Goal: Task Accomplishment & Management: Complete application form

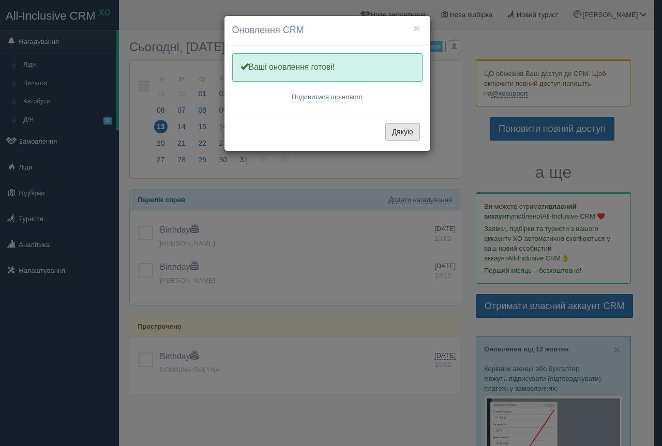
click at [408, 135] on button "Дякую" at bounding box center [402, 132] width 35 height 18
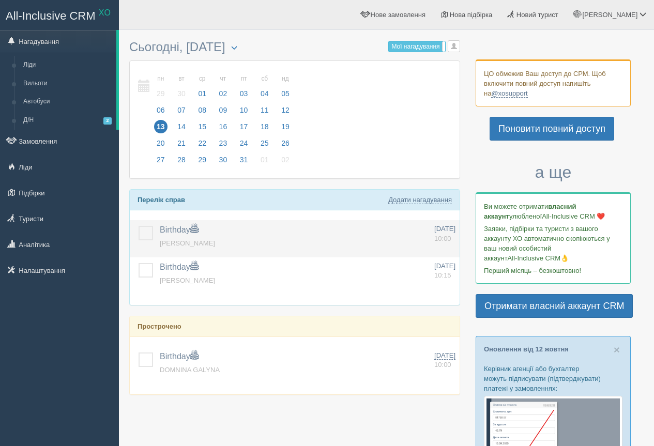
click at [139, 226] on label at bounding box center [139, 226] width 0 height 0
click at [0, 0] on input "checkbox" at bounding box center [0, 0] width 0 height 0
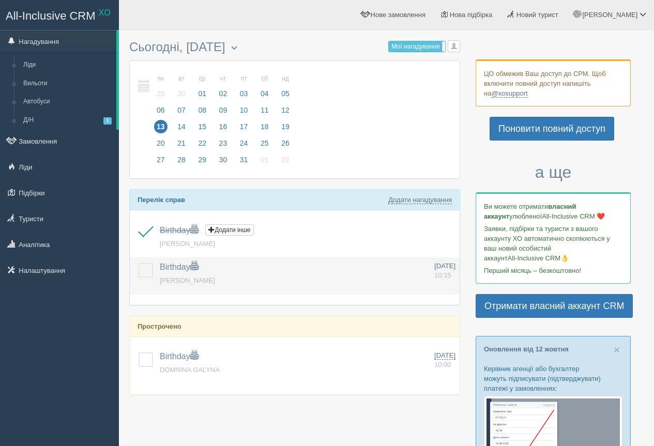
click at [139, 263] on label at bounding box center [139, 263] width 0 height 0
click at [0, 0] on input "checkbox" at bounding box center [0, 0] width 0 height 0
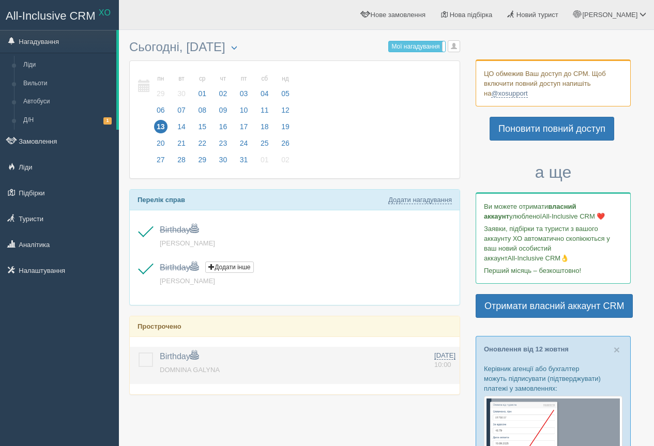
click at [139, 353] on label at bounding box center [139, 353] width 0 height 0
click at [0, 0] on input "checkbox" at bounding box center [0, 0] width 0 height 0
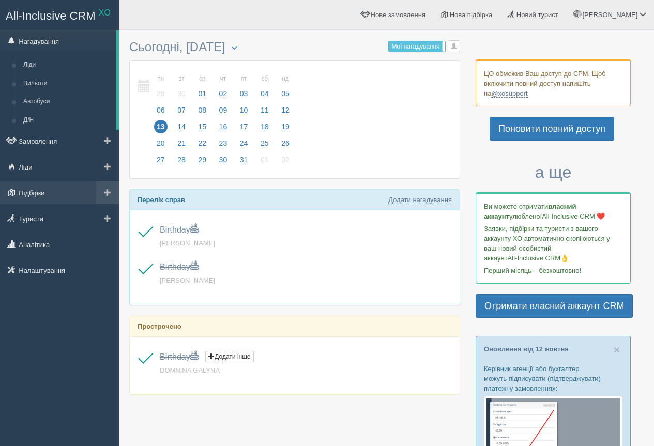
click at [51, 189] on link "Підбірки" at bounding box center [59, 192] width 119 height 23
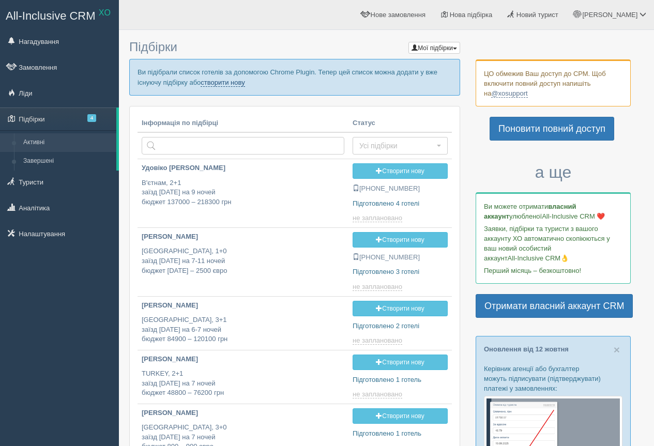
click at [210, 81] on link "створити нову" at bounding box center [223, 83] width 44 height 8
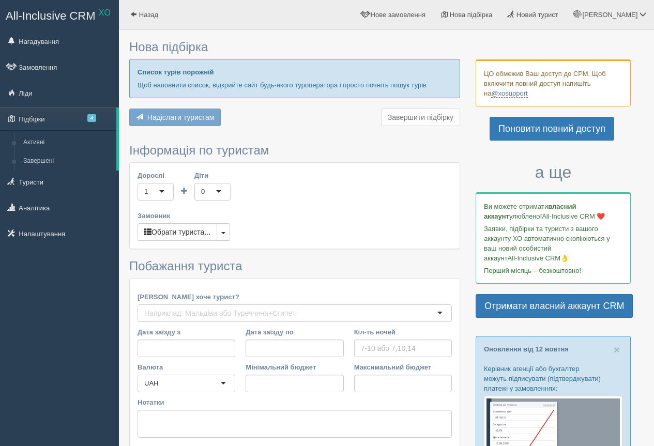
type input "6-7"
type input "21200"
type input "49300"
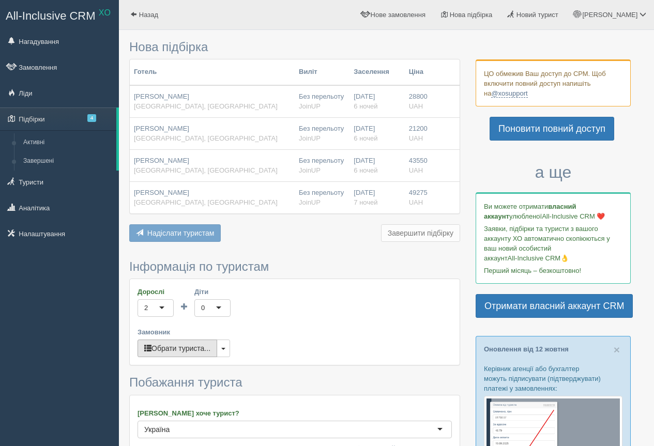
click at [174, 350] on button "Обрати туриста..." at bounding box center [177, 349] width 80 height 18
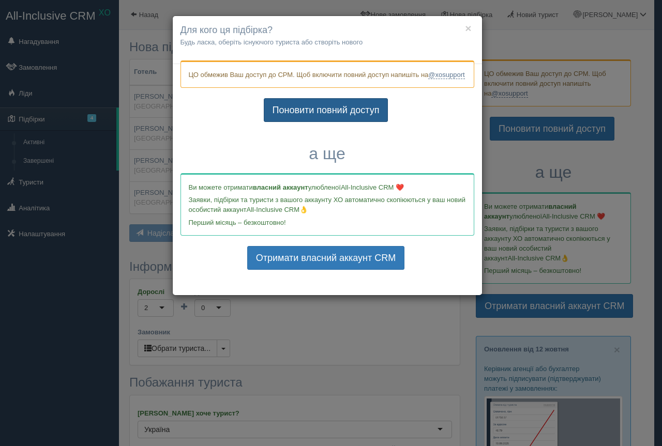
click at [351, 112] on link "Поновити повний доступ" at bounding box center [326, 110] width 125 height 24
click at [469, 26] on button "×" at bounding box center [468, 28] width 6 height 11
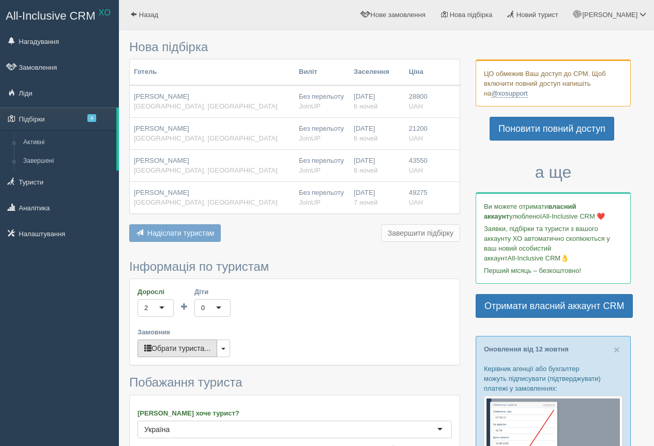
click at [174, 345] on button "Обрати туриста..." at bounding box center [177, 349] width 80 height 18
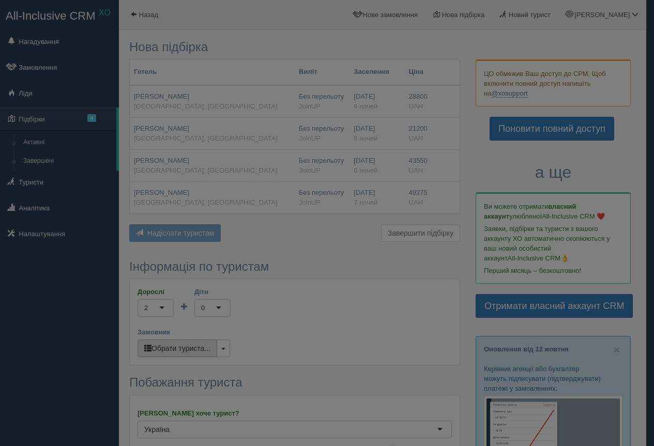
click at [174, 345] on div at bounding box center [327, 223] width 654 height 446
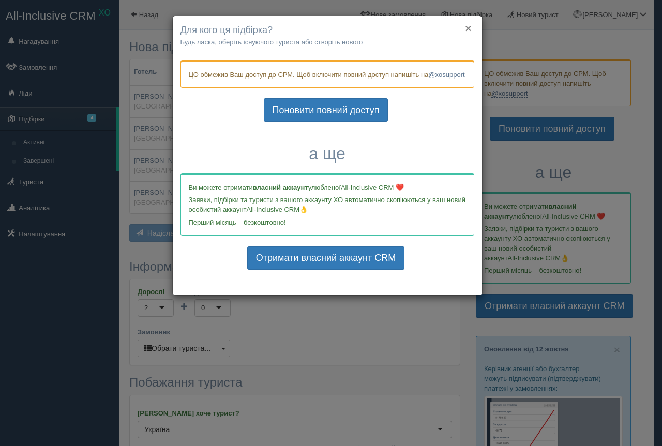
click at [469, 28] on button "×" at bounding box center [468, 28] width 6 height 11
